Goal: Information Seeking & Learning: Find specific fact

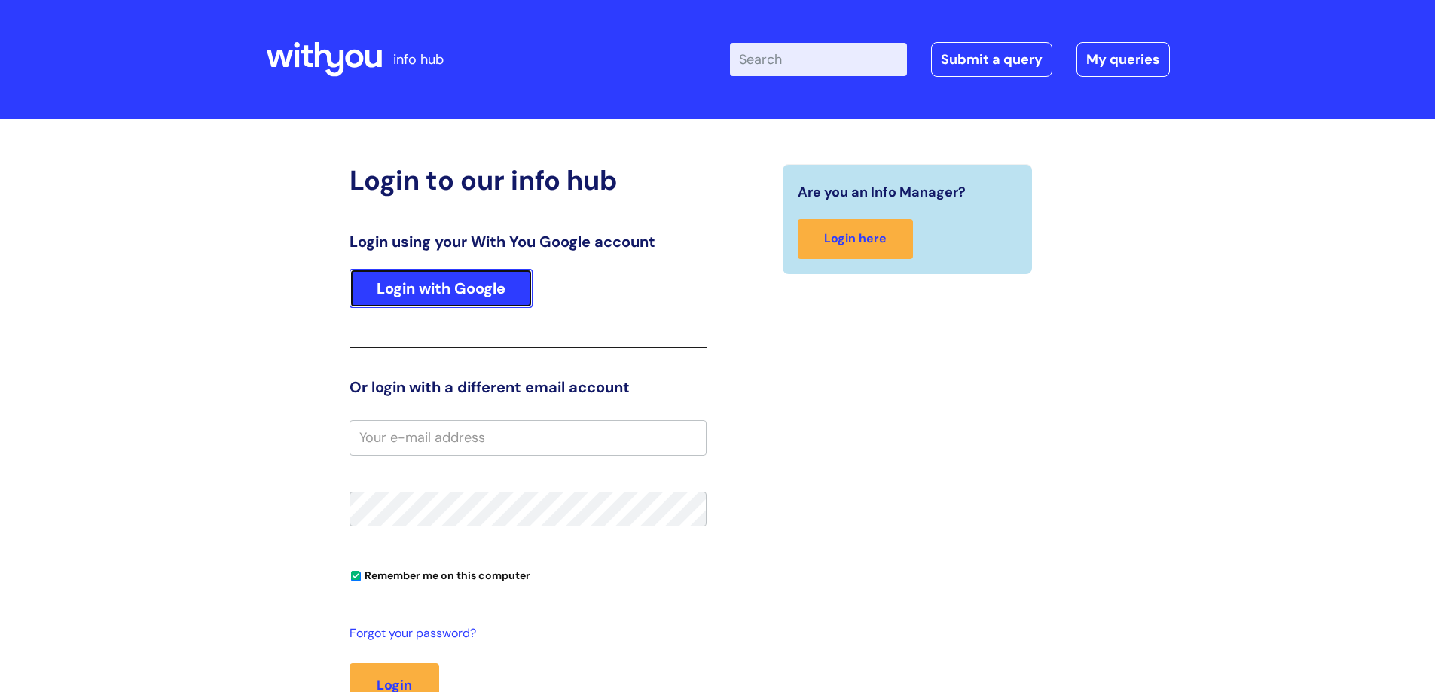
click at [462, 274] on link "Login with Google" at bounding box center [440, 288] width 183 height 39
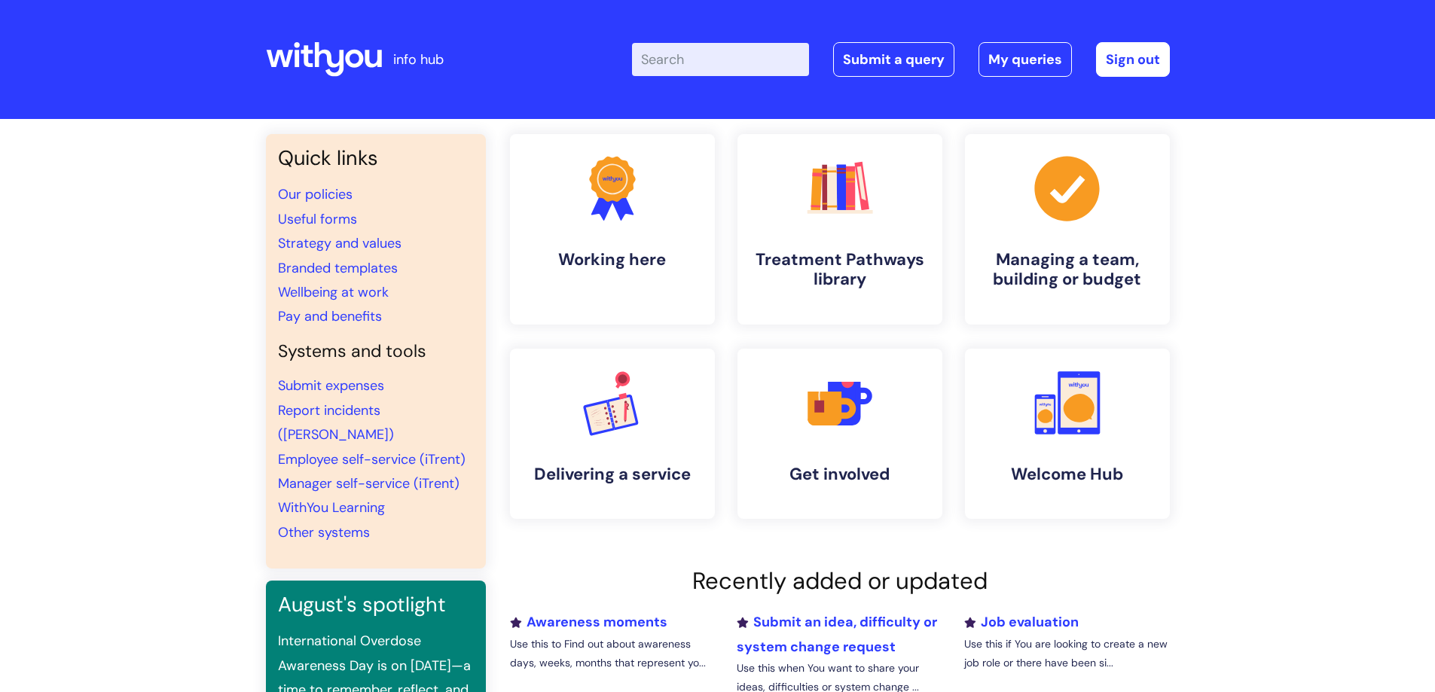
click at [749, 53] on input "Enter your search term here..." at bounding box center [720, 59] width 177 height 33
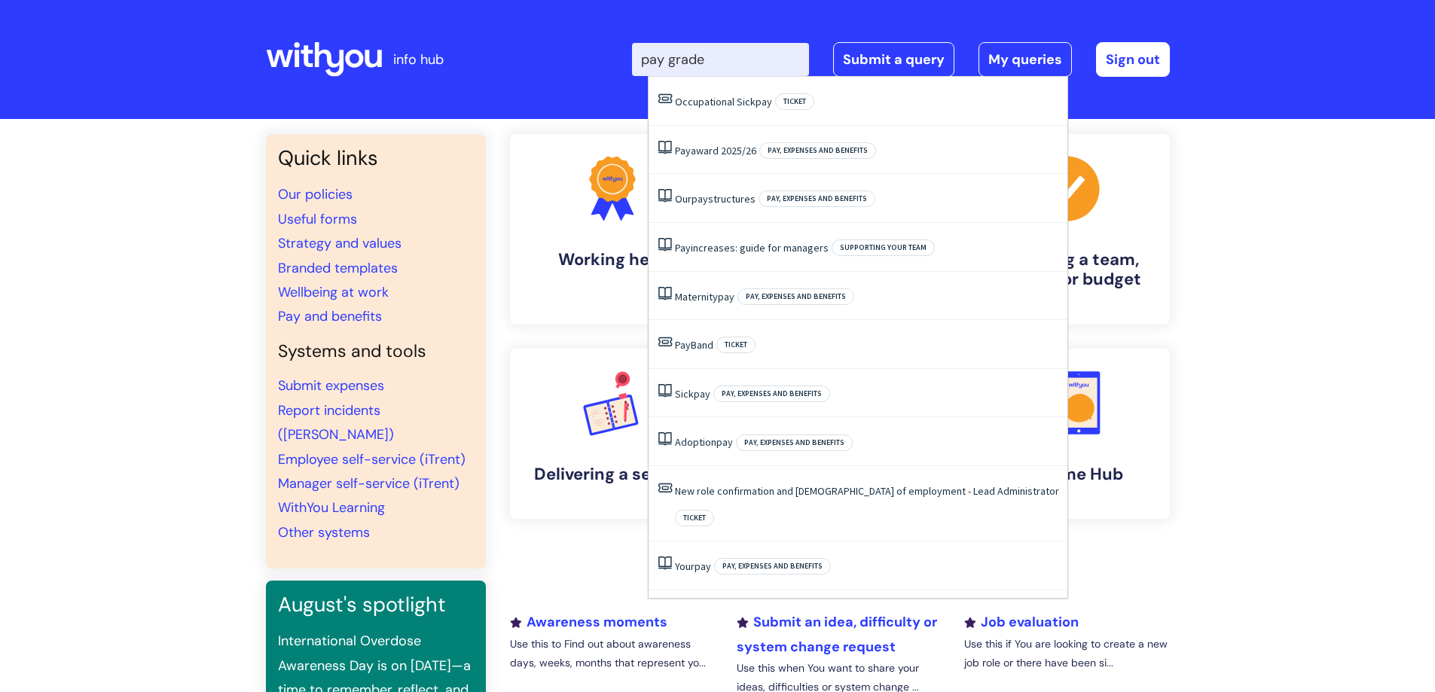
type input "pay grade"
click button "Search" at bounding box center [0, 0] width 0 height 0
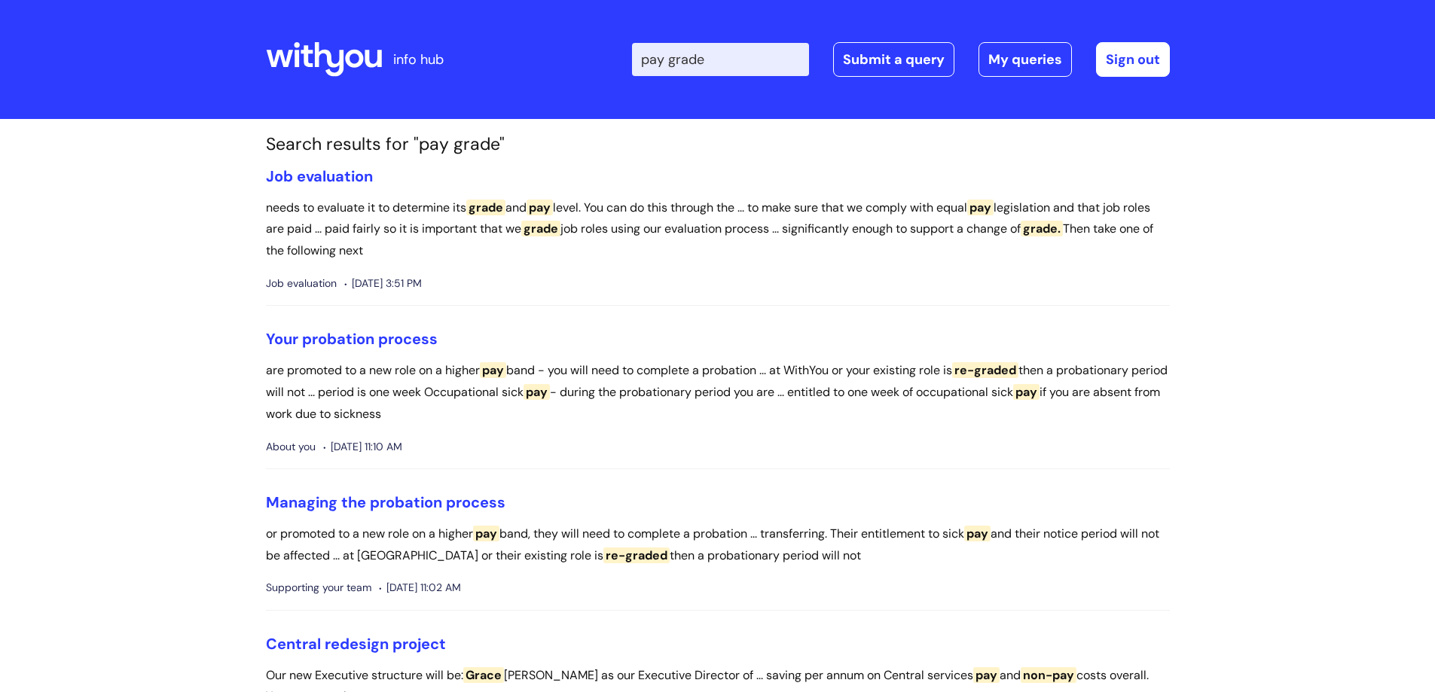
click at [751, 56] on input "pay grade" at bounding box center [720, 59] width 177 height 33
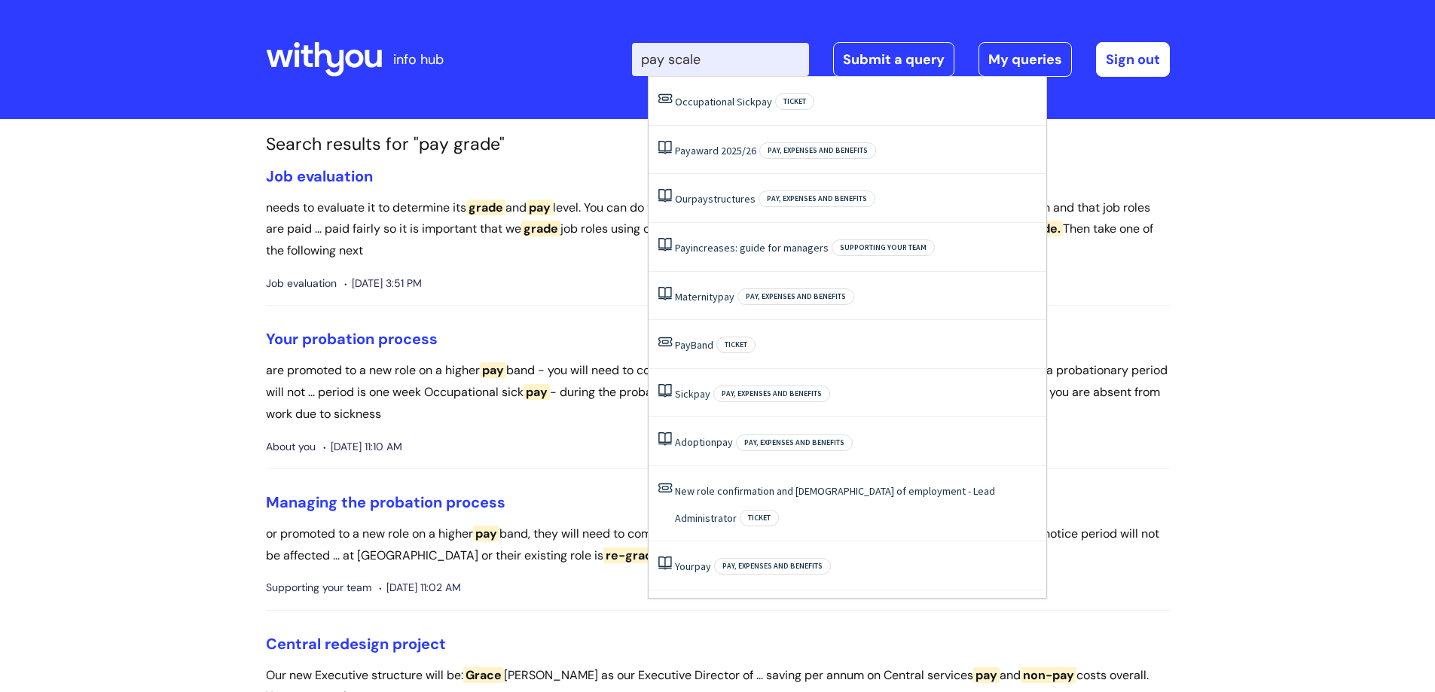
type input "pay scale"
click button "Search" at bounding box center [0, 0] width 0 height 0
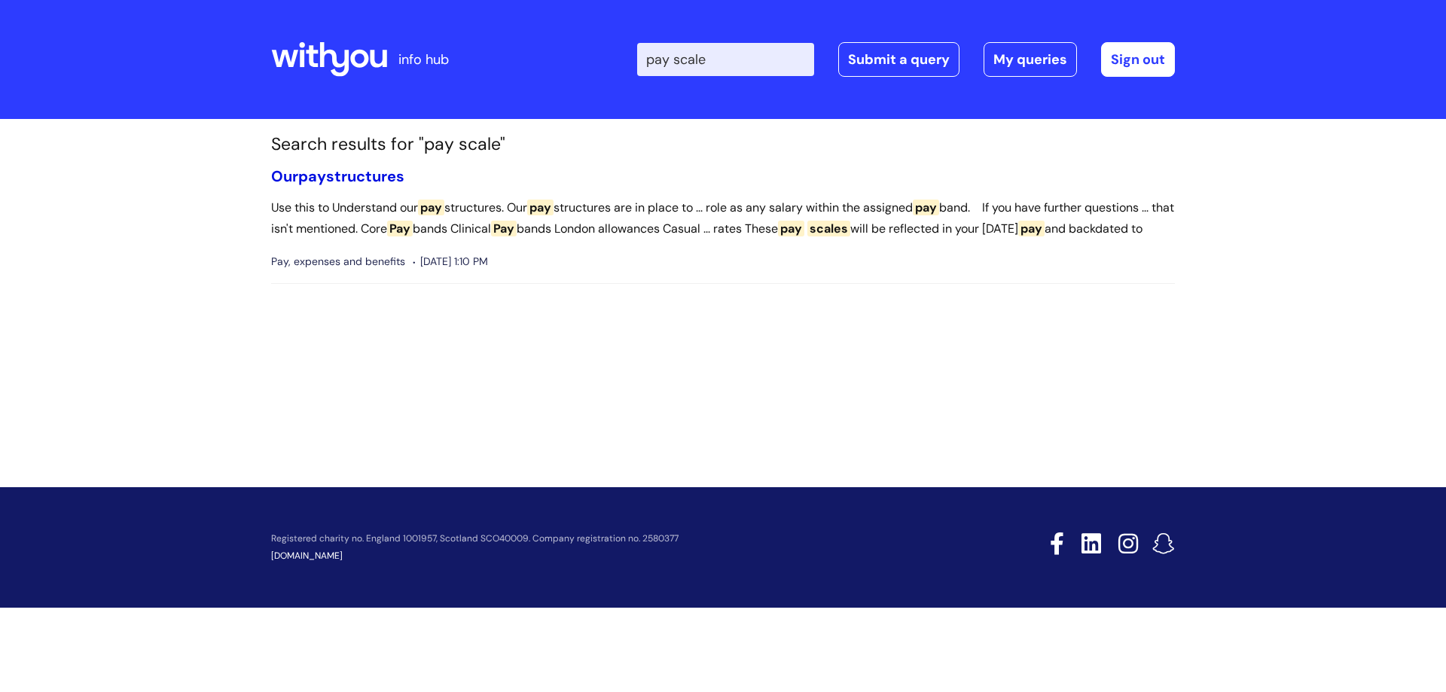
click at [334, 183] on link "Our pay structures" at bounding box center [337, 176] width 133 height 20
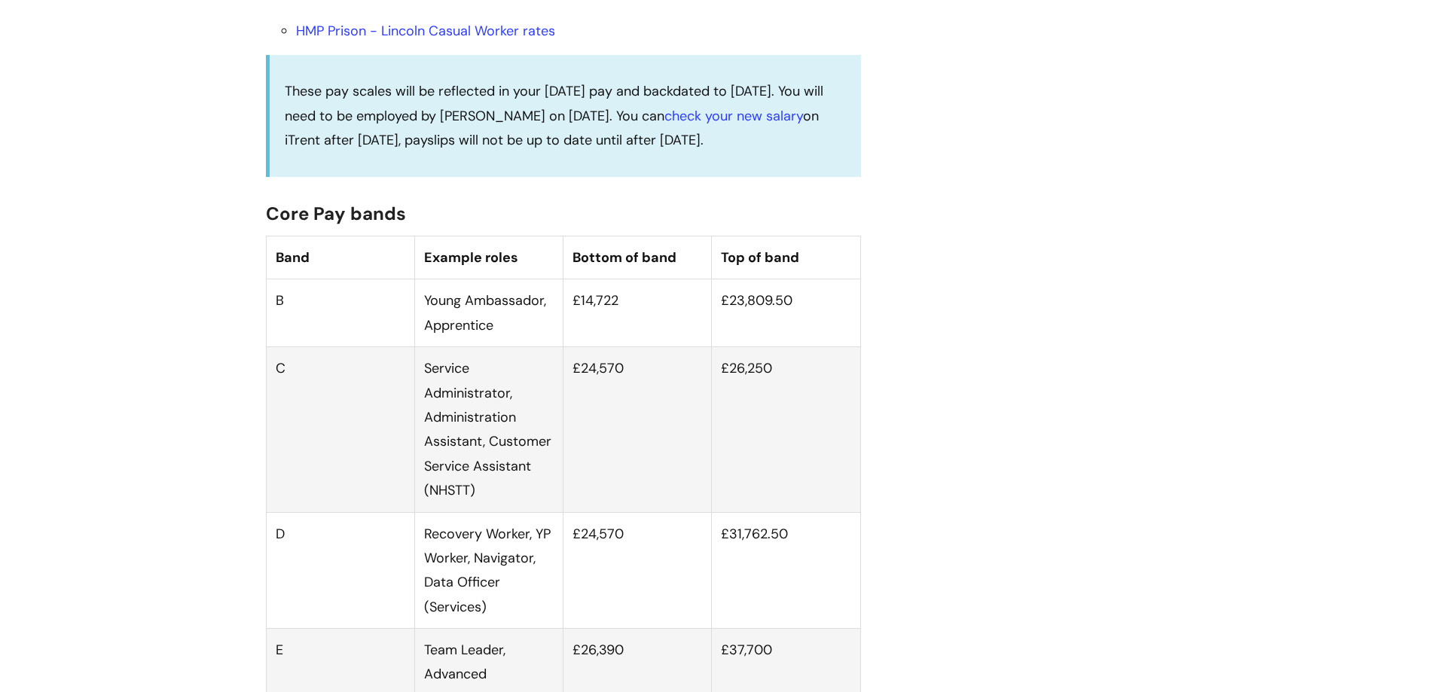
scroll to position [904, 0]
